Goal: Information Seeking & Learning: Learn about a topic

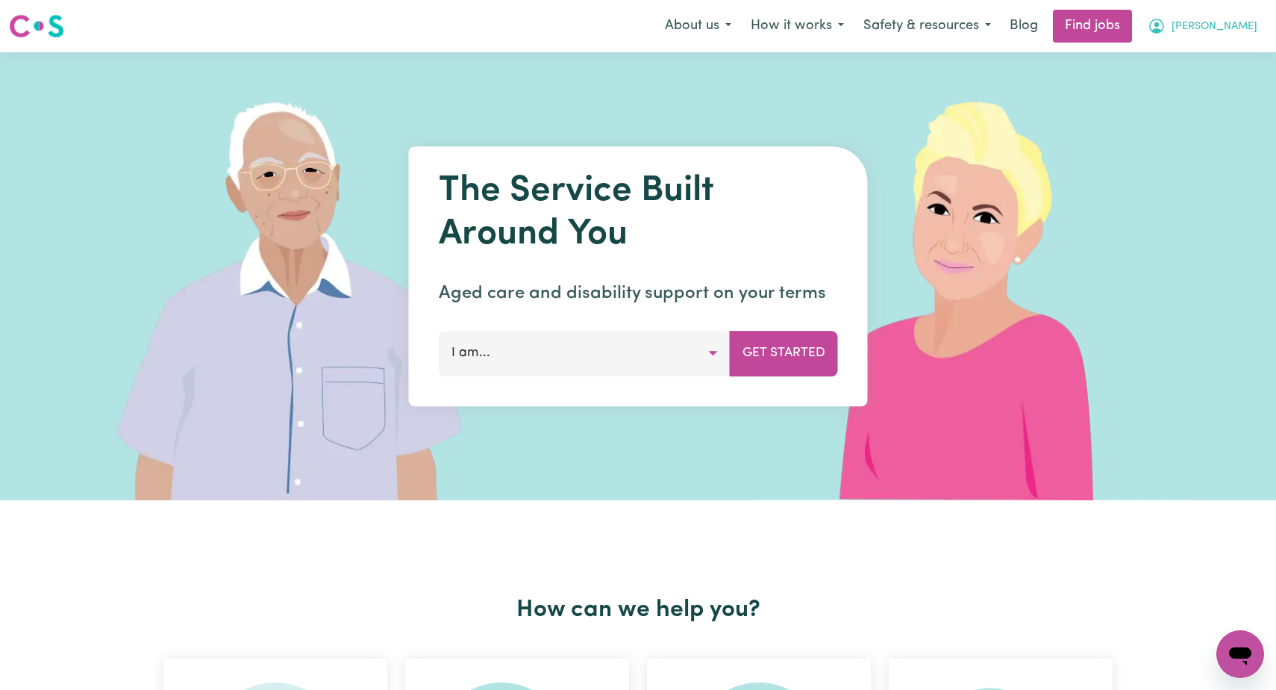
click at [1227, 28] on span "[PERSON_NAME]" at bounding box center [1215, 27] width 86 height 16
click at [1200, 51] on link "My Account" at bounding box center [1208, 58] width 118 height 28
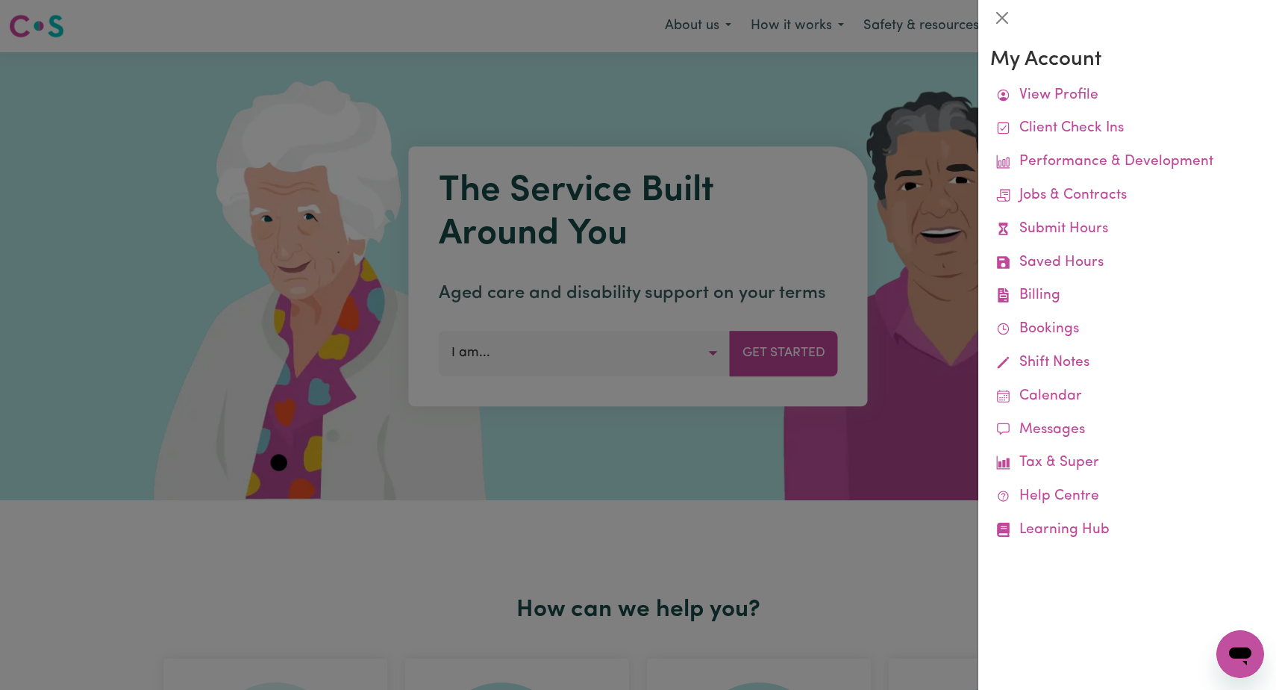
click at [732, 460] on div at bounding box center [638, 345] width 1276 height 690
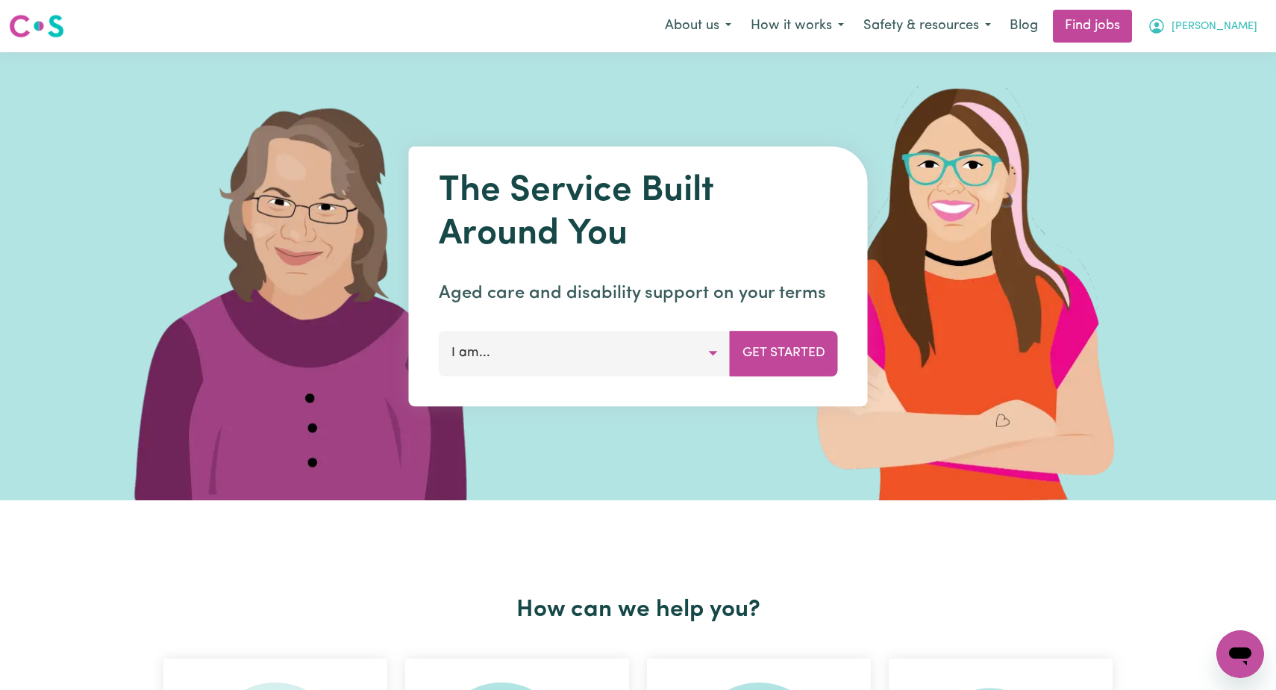
click at [1237, 25] on span "[PERSON_NAME]" at bounding box center [1215, 27] width 86 height 16
click at [1199, 57] on link "My Account" at bounding box center [1208, 58] width 118 height 28
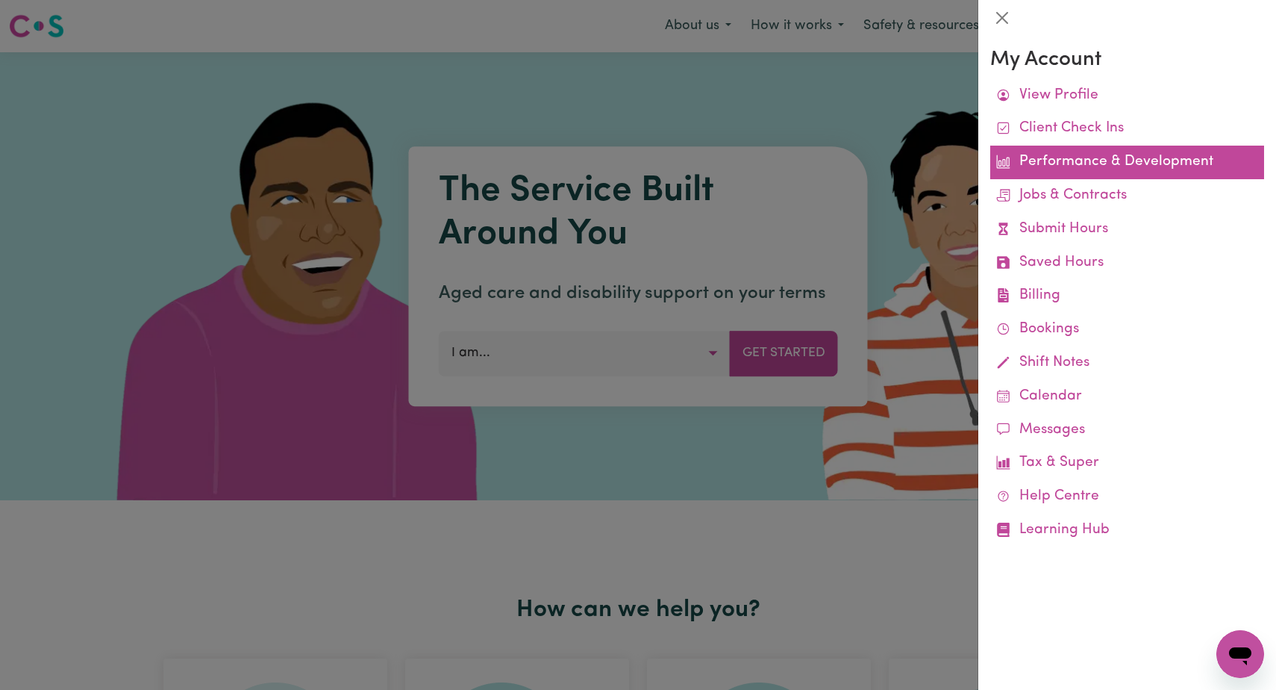
click at [1063, 160] on link "Performance & Development" at bounding box center [1127, 163] width 274 height 34
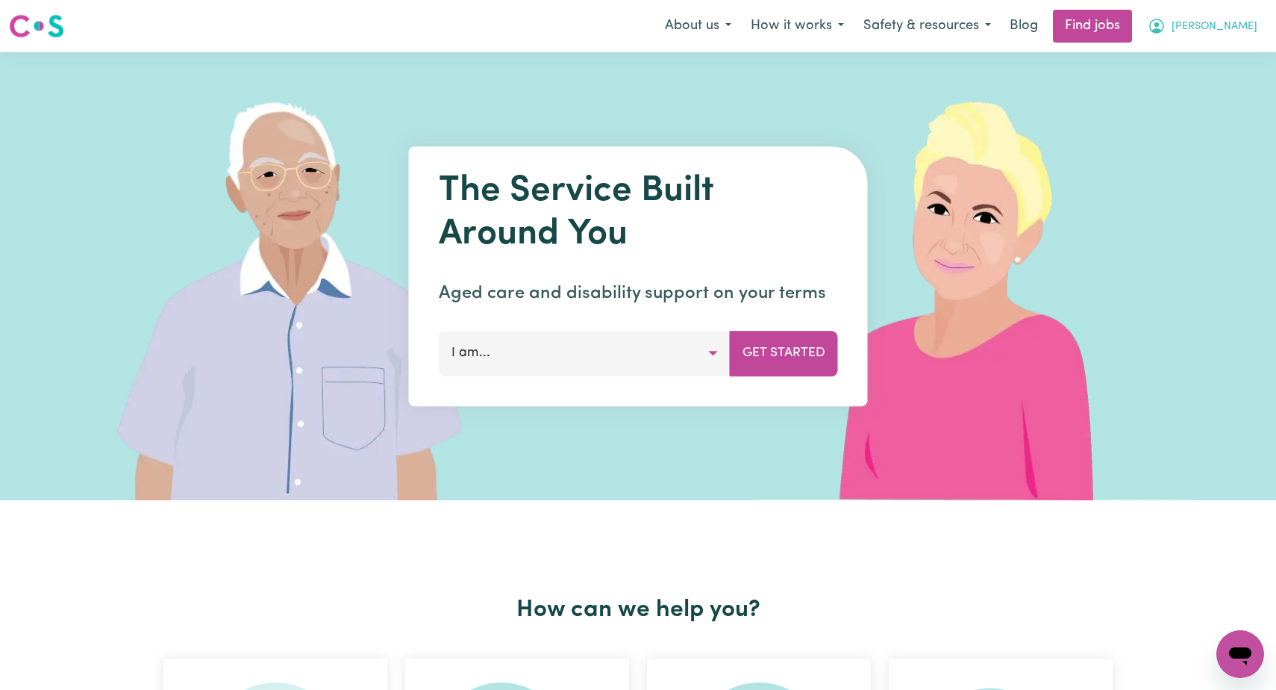
click at [1241, 22] on span "[PERSON_NAME]" at bounding box center [1215, 27] width 86 height 16
click at [1204, 85] on link "My Dashboard" at bounding box center [1208, 86] width 118 height 28
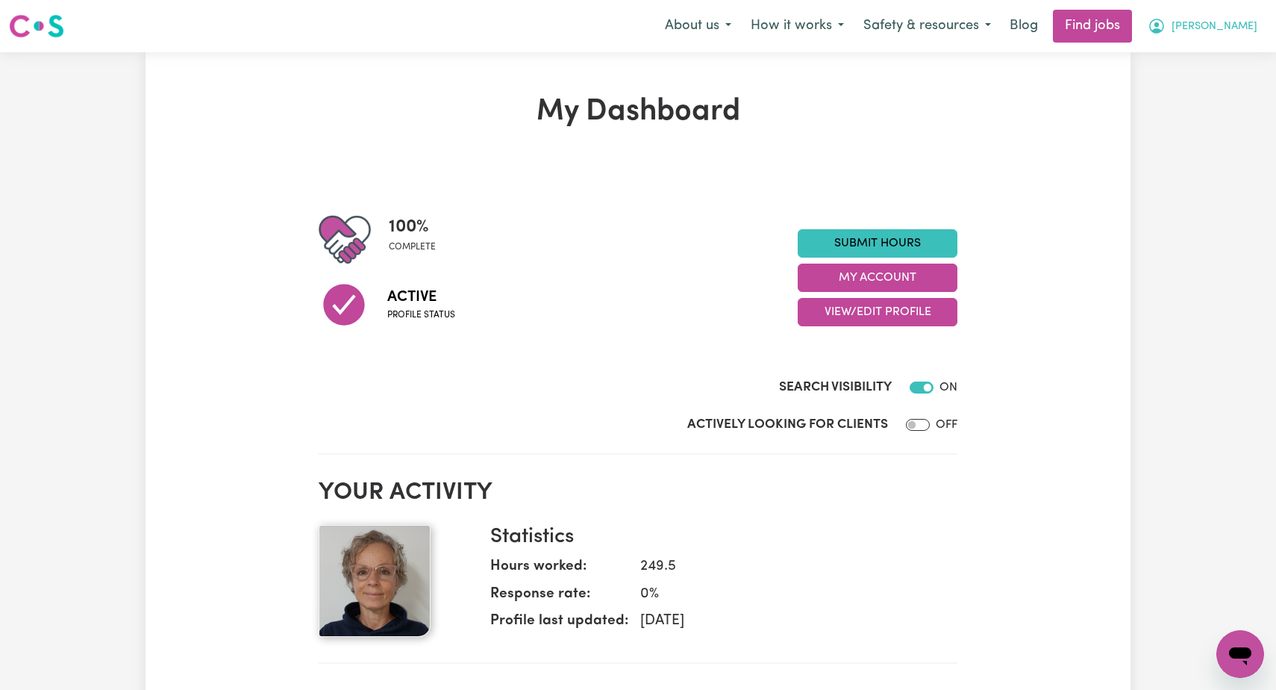
click at [1228, 24] on span "[PERSON_NAME]" at bounding box center [1215, 27] width 86 height 16
click at [1193, 60] on link "My Account" at bounding box center [1208, 58] width 118 height 28
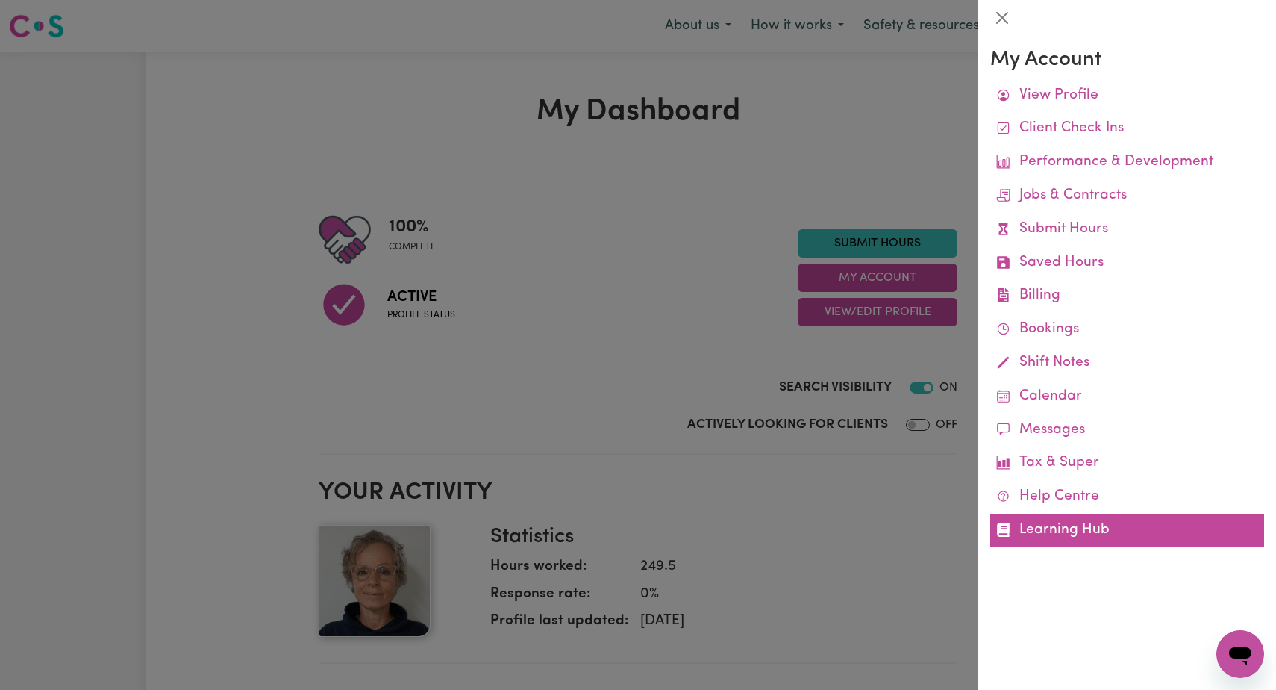
click at [1045, 518] on link "Learning Hub" at bounding box center [1127, 530] width 274 height 34
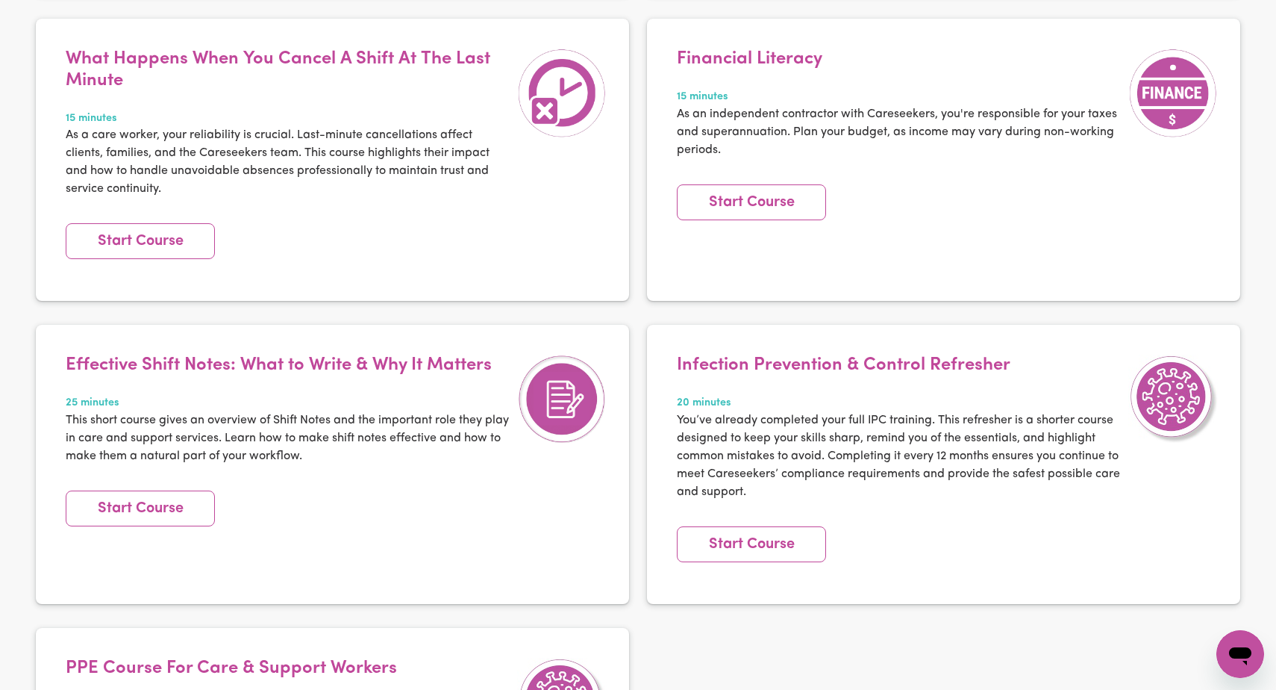
scroll to position [3004, 0]
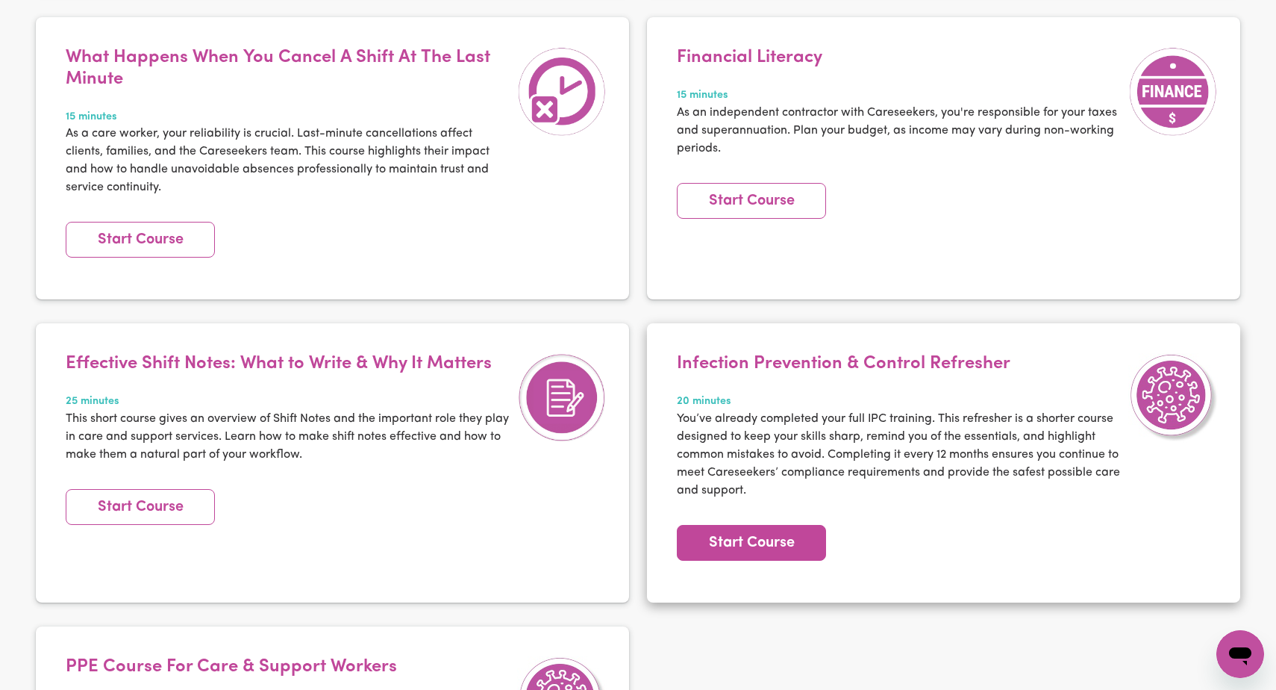
click at [749, 540] on link "Start Course" at bounding box center [751, 543] width 149 height 36
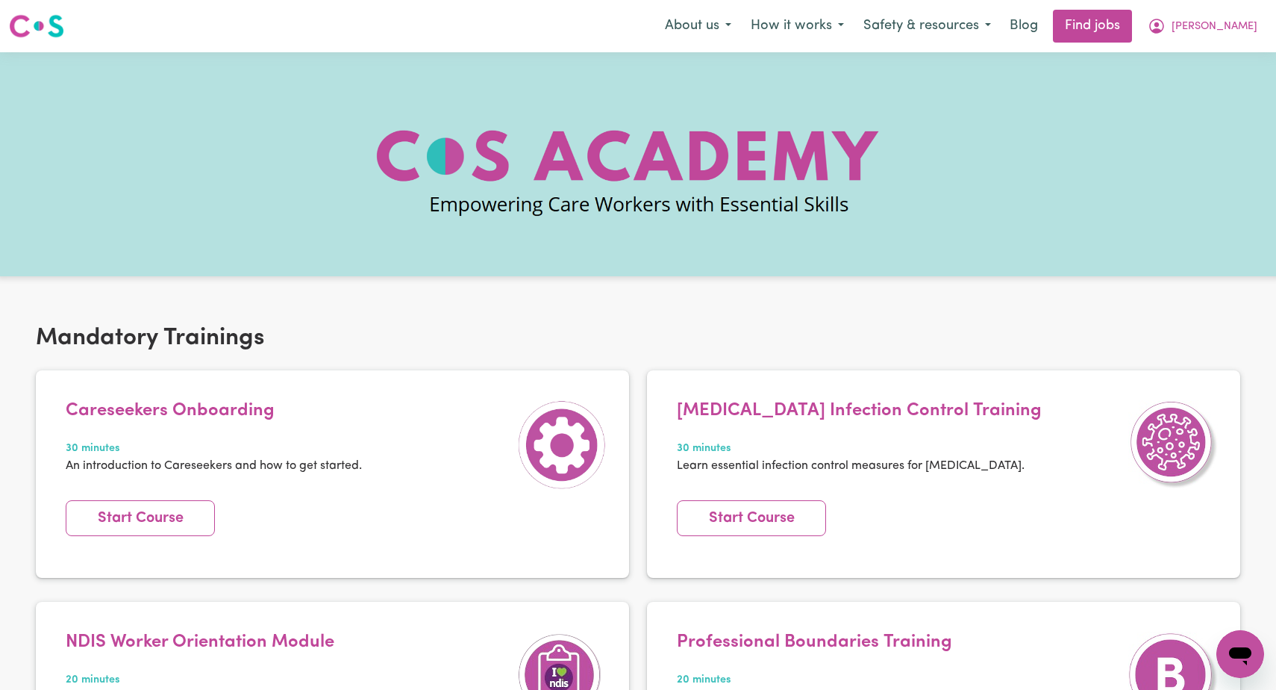
scroll to position [0, 0]
click at [1234, 19] on span "[PERSON_NAME]" at bounding box center [1215, 27] width 86 height 16
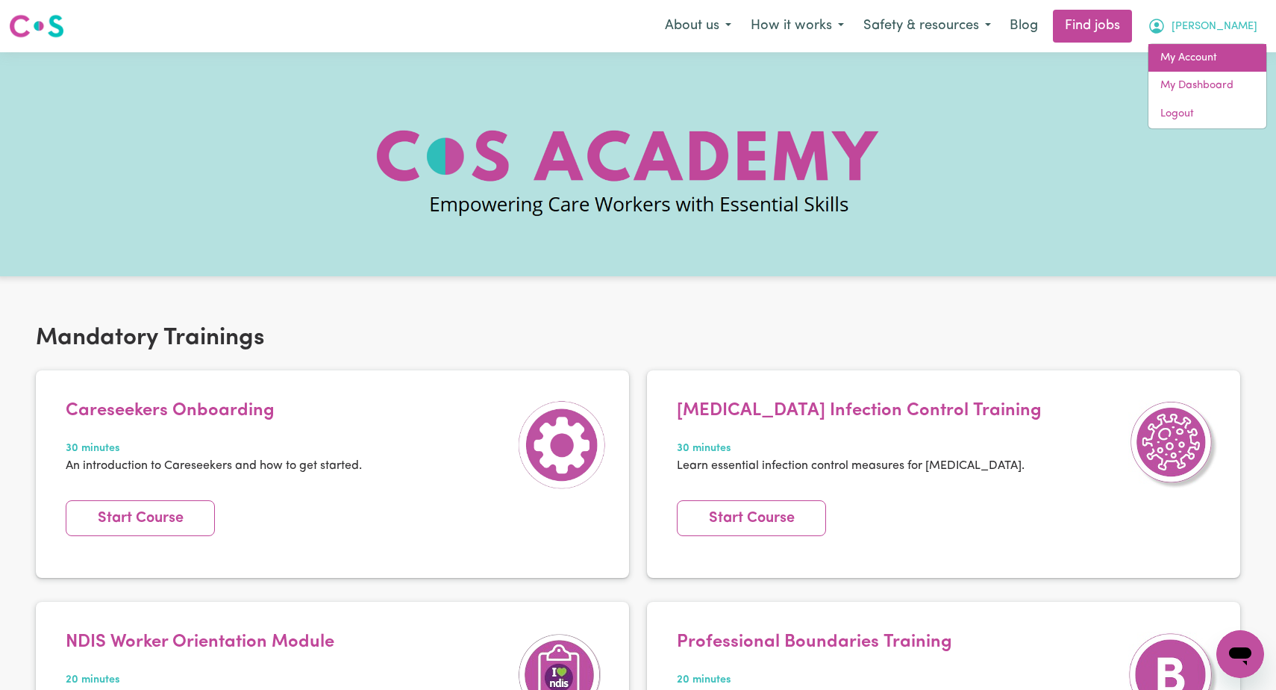
click at [1202, 53] on link "My Account" at bounding box center [1208, 58] width 118 height 28
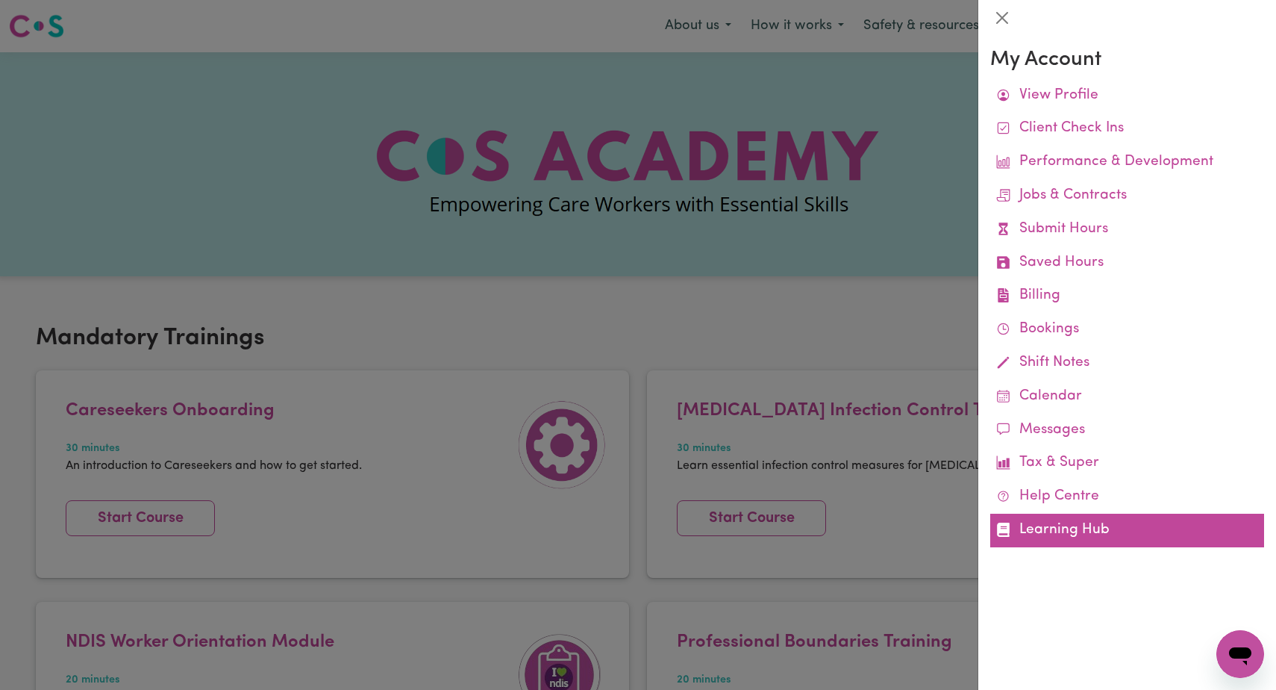
click at [1070, 513] on link "Learning Hub" at bounding box center [1127, 530] width 274 height 34
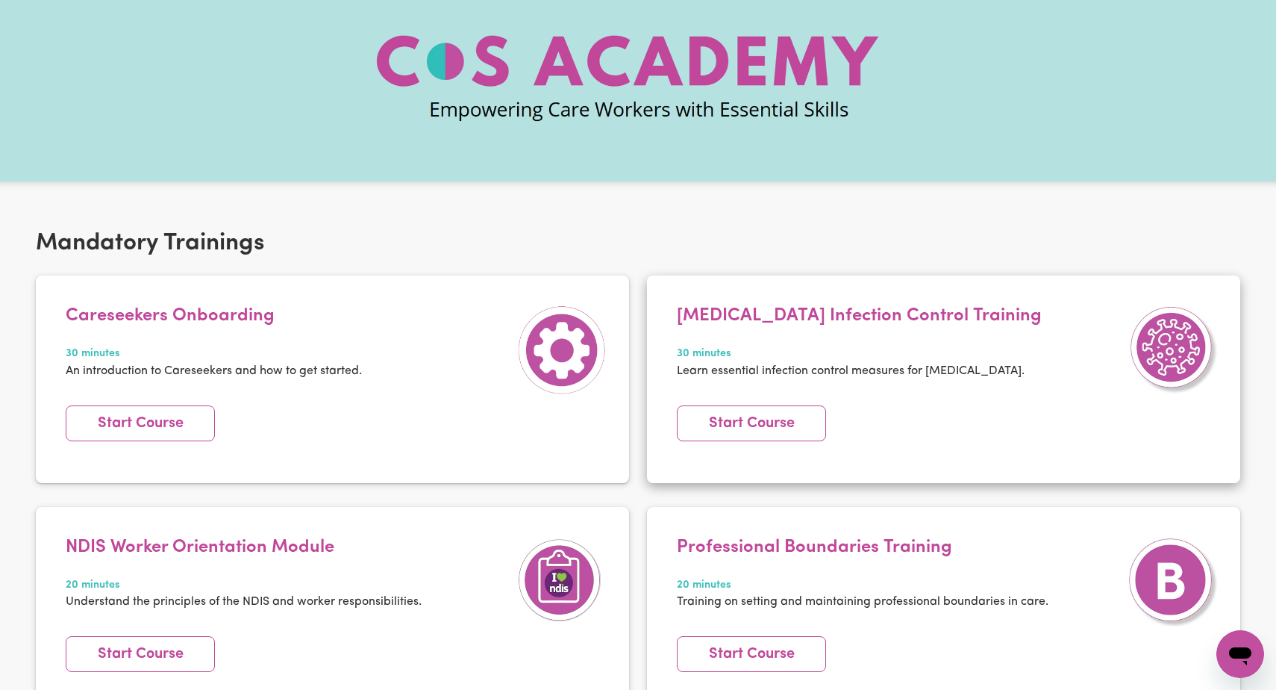
scroll to position [107, 0]
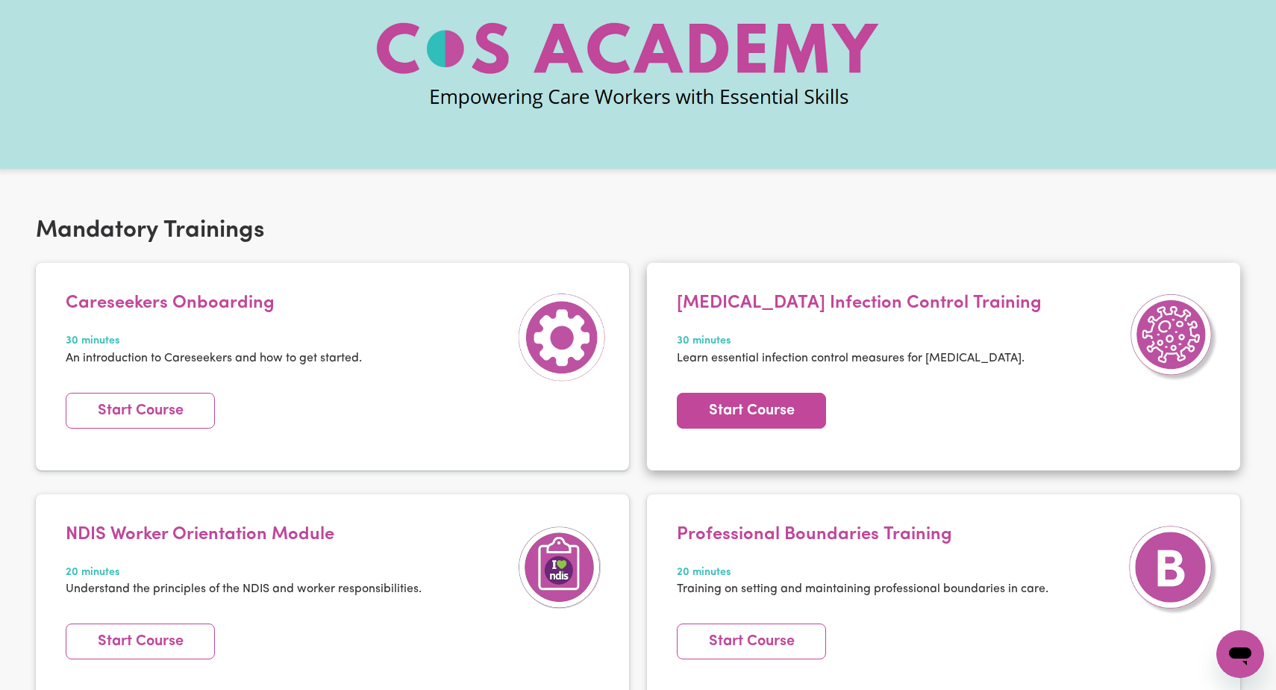
click at [767, 413] on link "Start Course" at bounding box center [751, 411] width 149 height 36
click at [749, 404] on link "Start Course" at bounding box center [751, 411] width 149 height 36
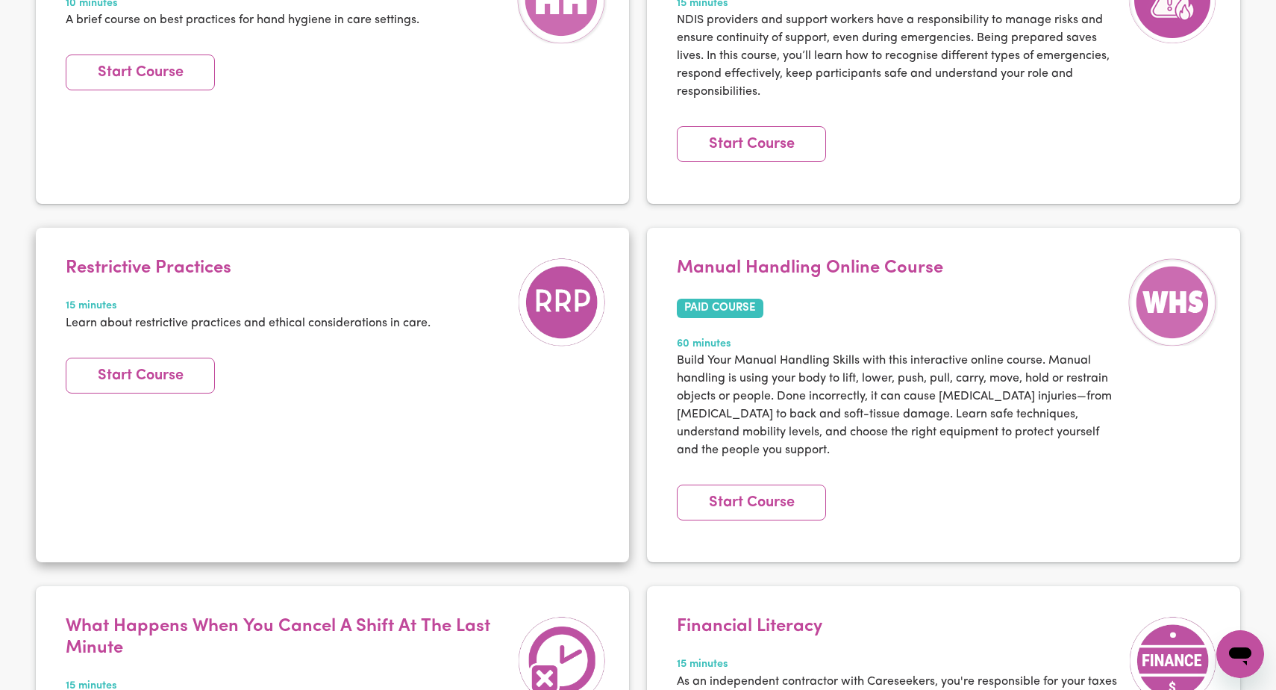
scroll to position [2450, 0]
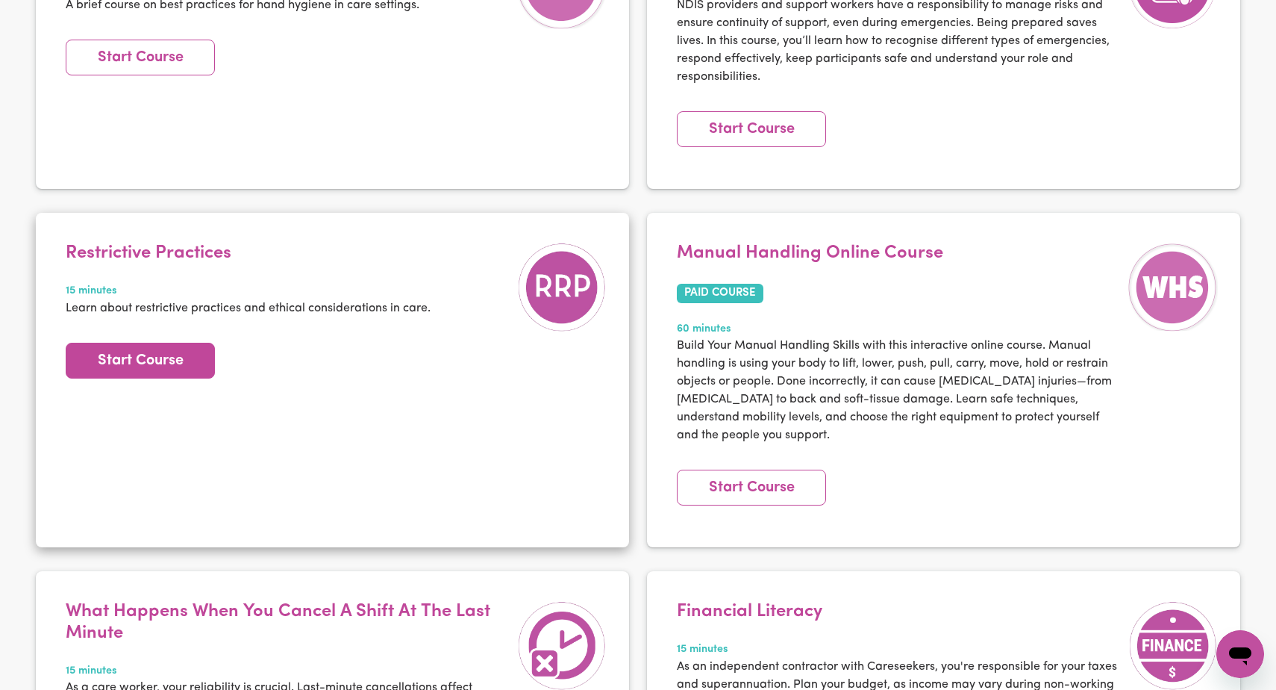
click at [160, 357] on link "Start Course" at bounding box center [140, 361] width 149 height 36
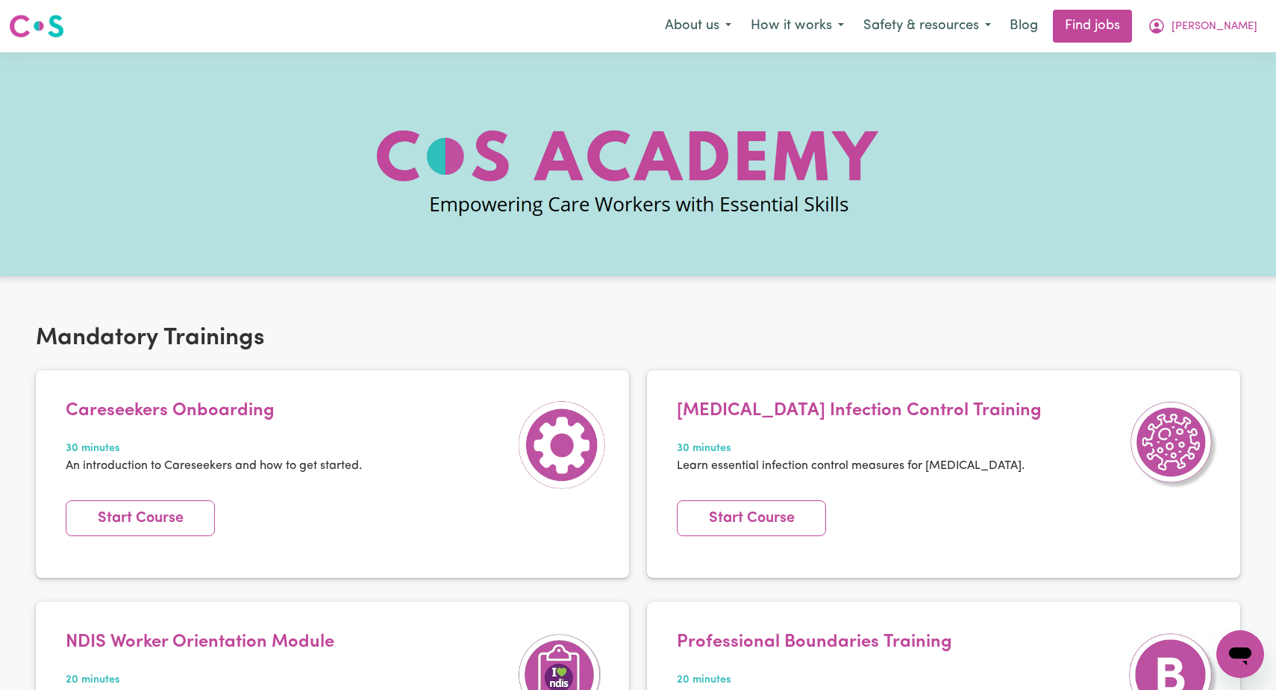
scroll to position [0, 0]
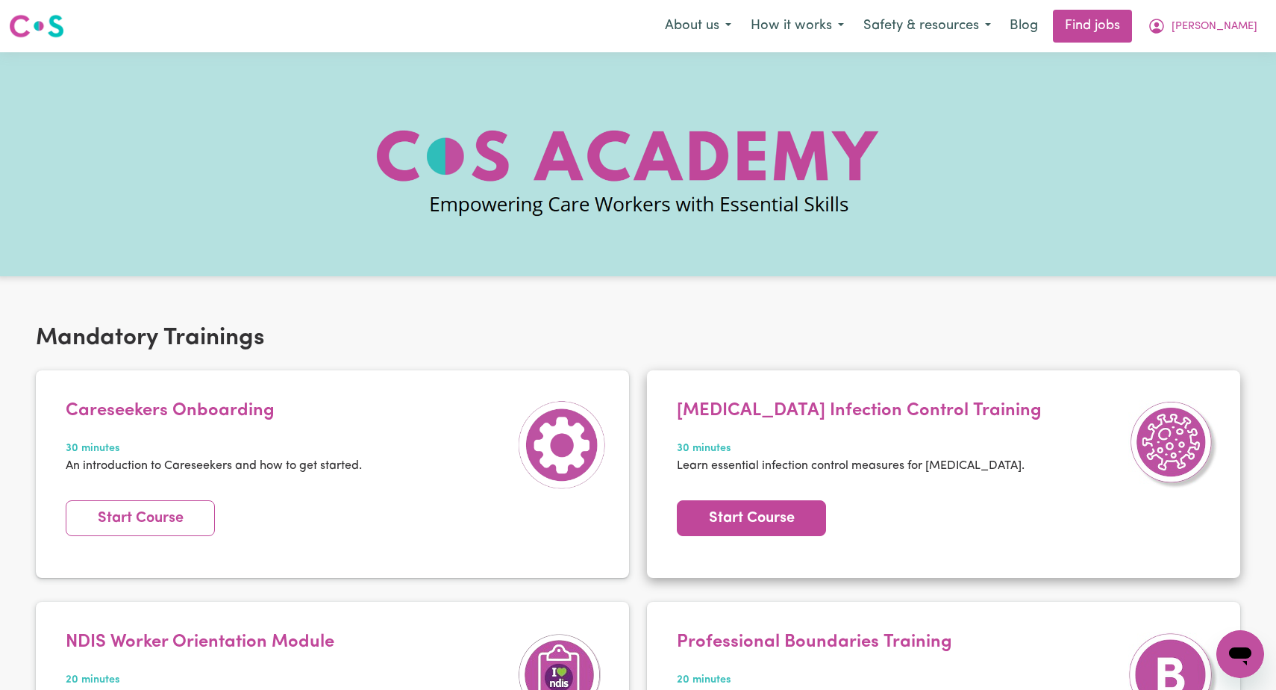
click at [759, 513] on link "Start Course" at bounding box center [751, 518] width 149 height 36
